Goal: Navigation & Orientation: Find specific page/section

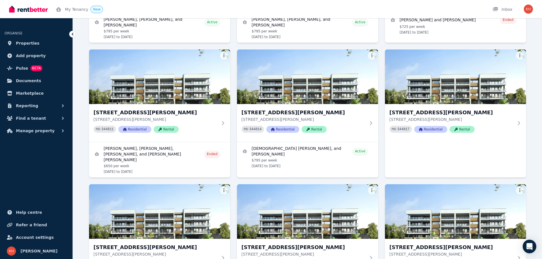
scroll to position [265, 0]
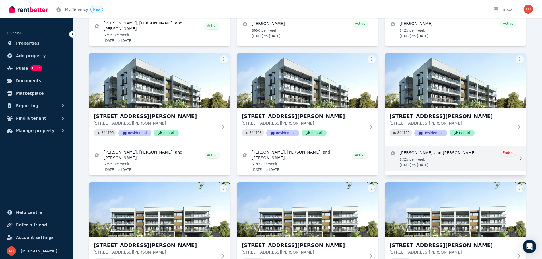
click at [521, 157] on icon at bounding box center [521, 158] width 2 height 3
click at [440, 153] on link "View details for Steven Kilner and Darian Galloway" at bounding box center [455, 158] width 141 height 25
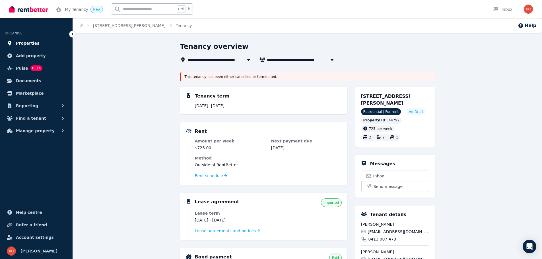
click at [29, 42] on span "Properties" at bounding box center [28, 43] width 24 height 7
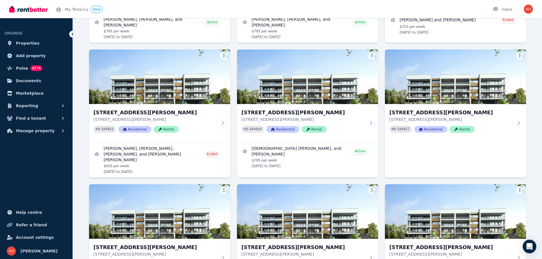
scroll to position [531, 0]
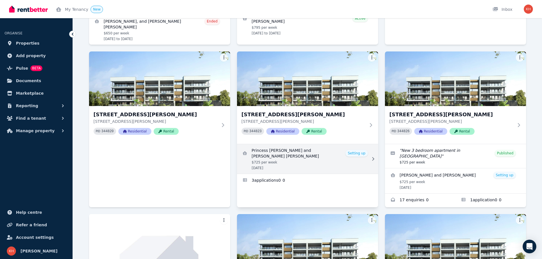
click at [316, 144] on link "View details for Princess Grace Balingit and KC Angelo Villamor" at bounding box center [307, 159] width 141 height 30
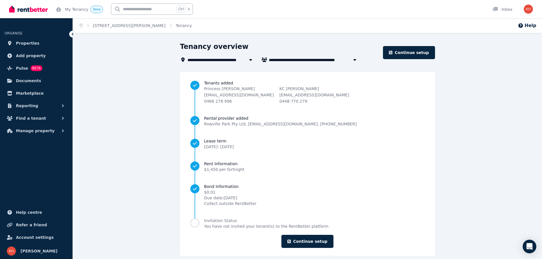
scroll to position [7, 0]
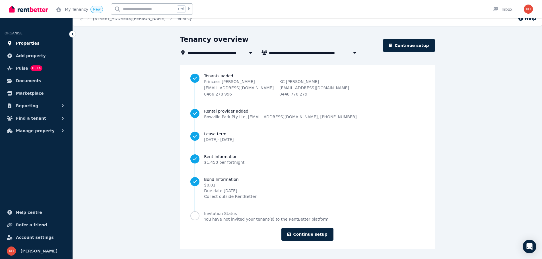
click at [21, 45] on span "Properties" at bounding box center [28, 43] width 24 height 7
